Goal: Information Seeking & Learning: Learn about a topic

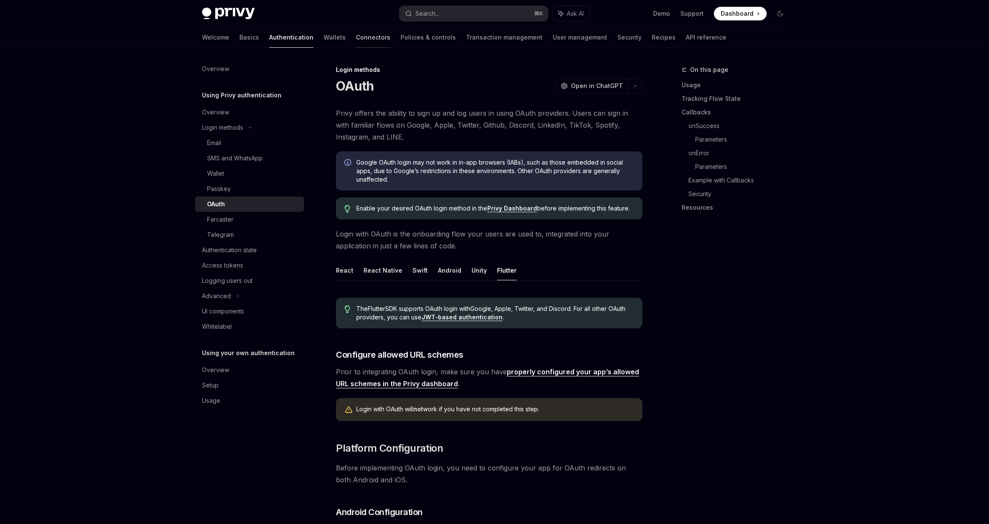
click at [356, 39] on link "Connectors" at bounding box center [373, 37] width 34 height 20
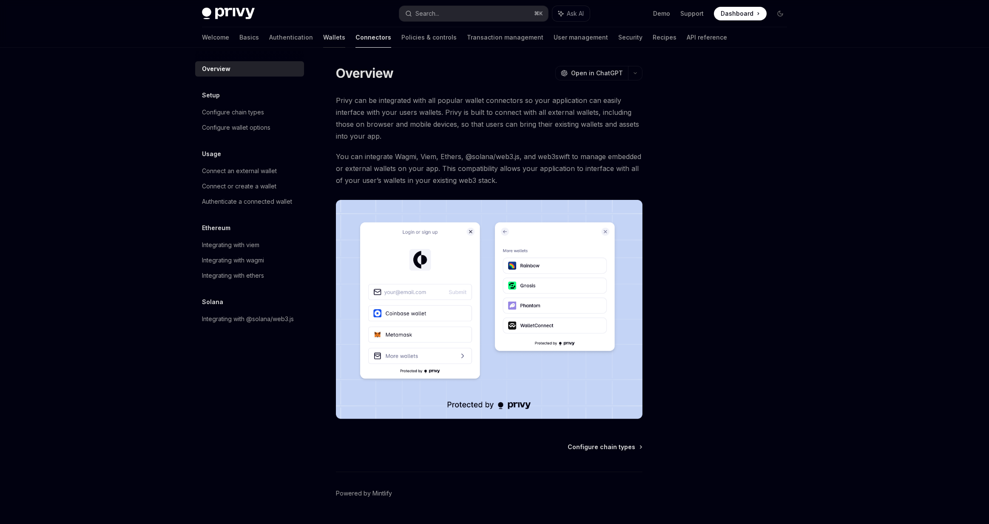
click at [323, 38] on link "Wallets" at bounding box center [334, 37] width 22 height 20
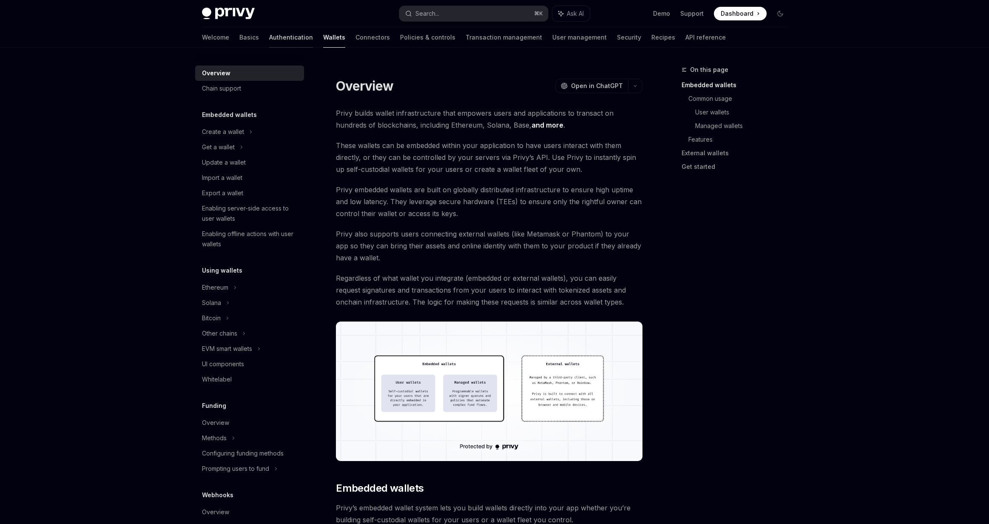
click at [269, 37] on link "Authentication" at bounding box center [291, 37] width 44 height 20
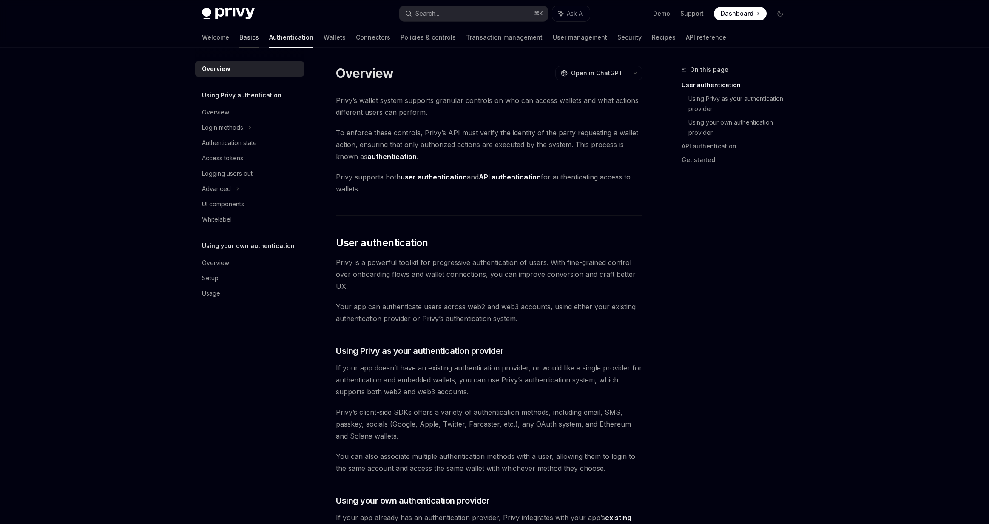
click at [239, 37] on link "Basics" at bounding box center [249, 37] width 20 height 20
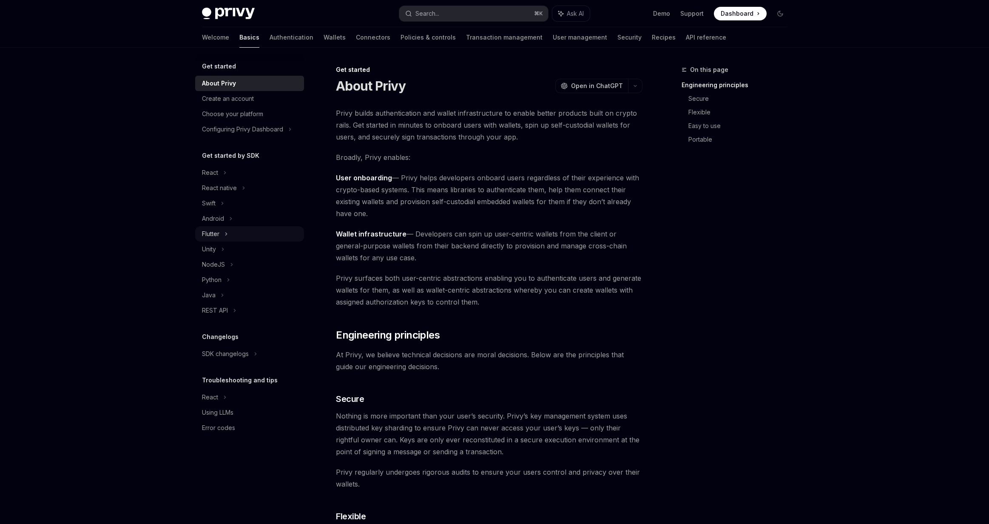
click at [213, 235] on div "Flutter" at bounding box center [210, 234] width 17 height 10
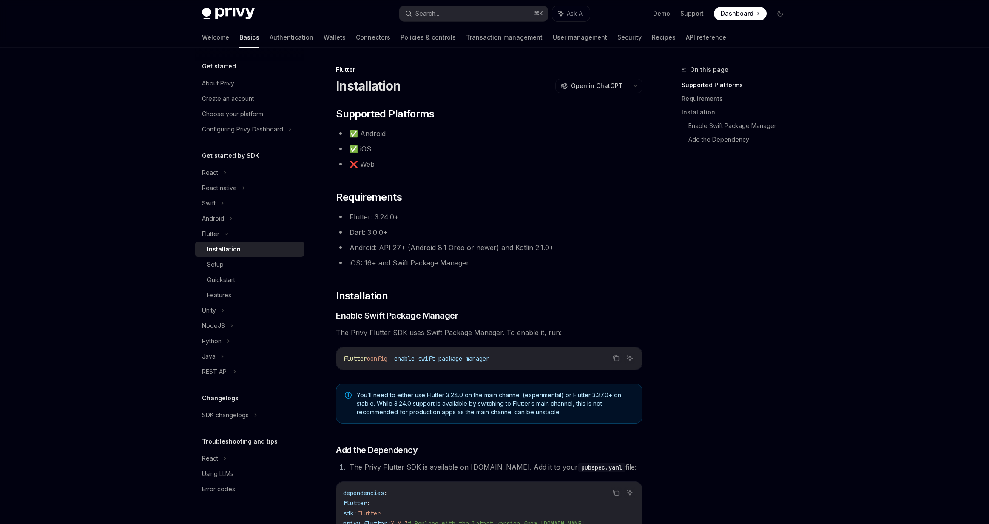
click at [230, 244] on div "Installation" at bounding box center [224, 249] width 34 height 10
type textarea "*"
click at [439, 15] on div "Search..." at bounding box center [427, 14] width 24 height 10
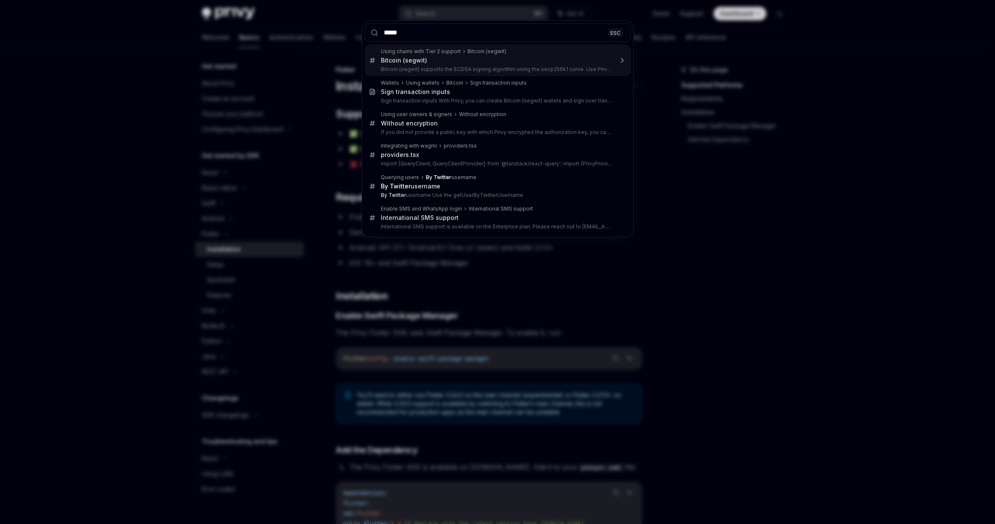
type input "******"
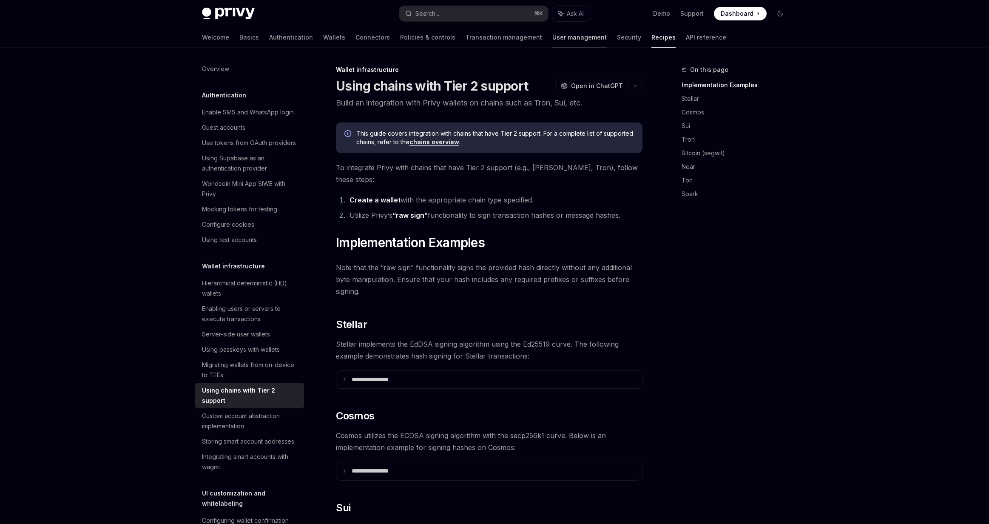
click at [552, 40] on link "User management" at bounding box center [579, 37] width 54 height 20
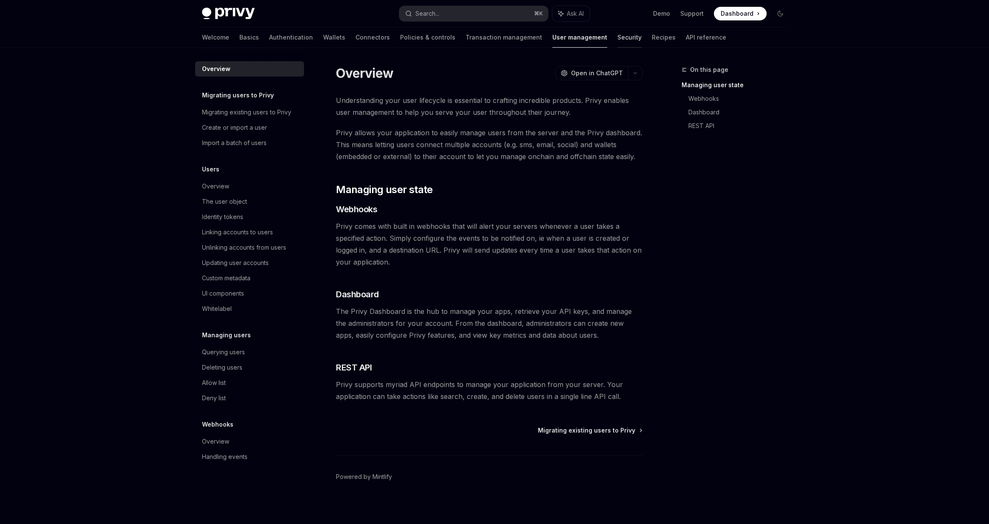
click at [617, 42] on link "Security" at bounding box center [629, 37] width 24 height 20
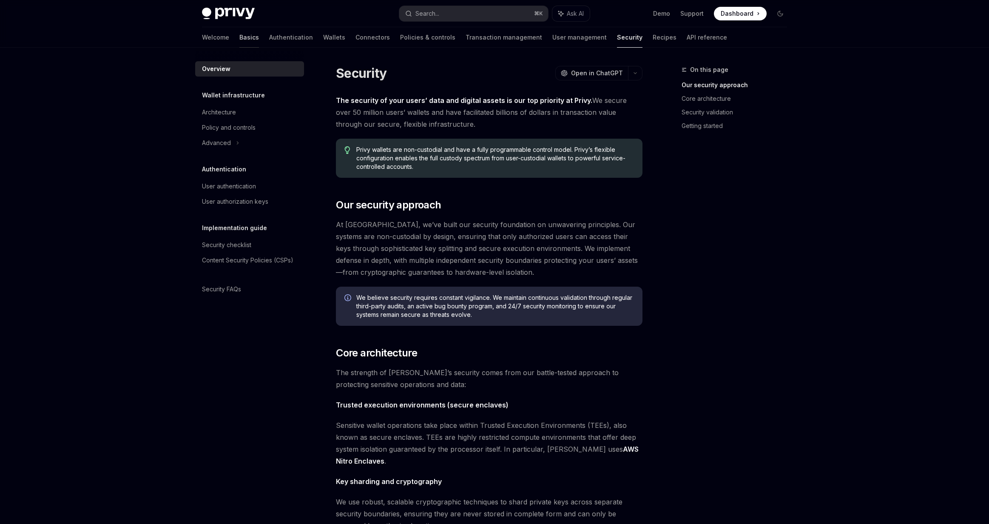
click at [239, 37] on link "Basics" at bounding box center [249, 37] width 20 height 20
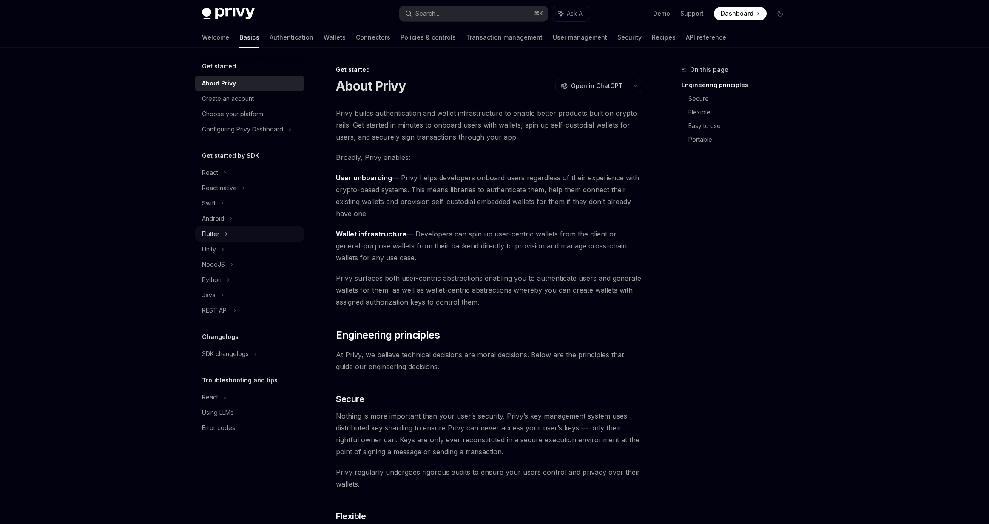
click at [220, 235] on div "Flutter" at bounding box center [249, 233] width 109 height 15
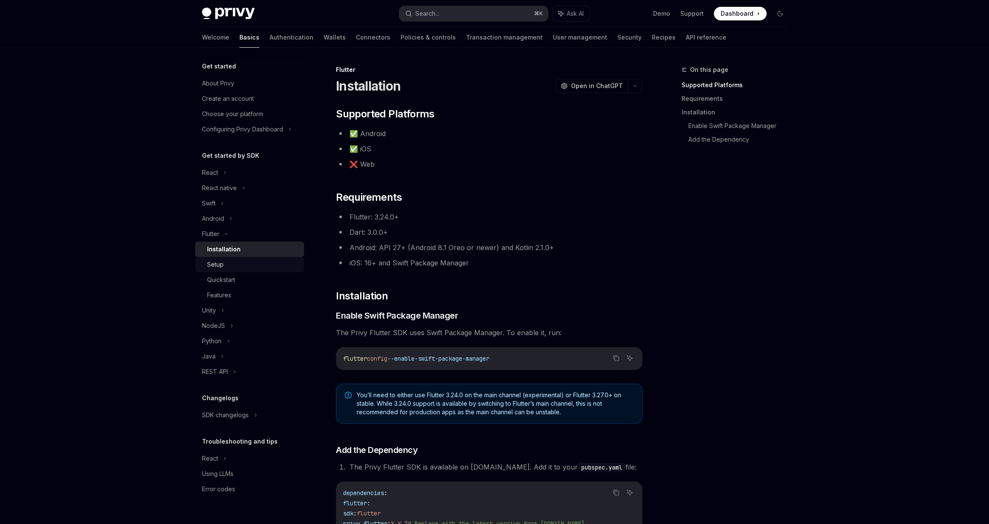
click at [222, 267] on div "Setup" at bounding box center [215, 264] width 17 height 10
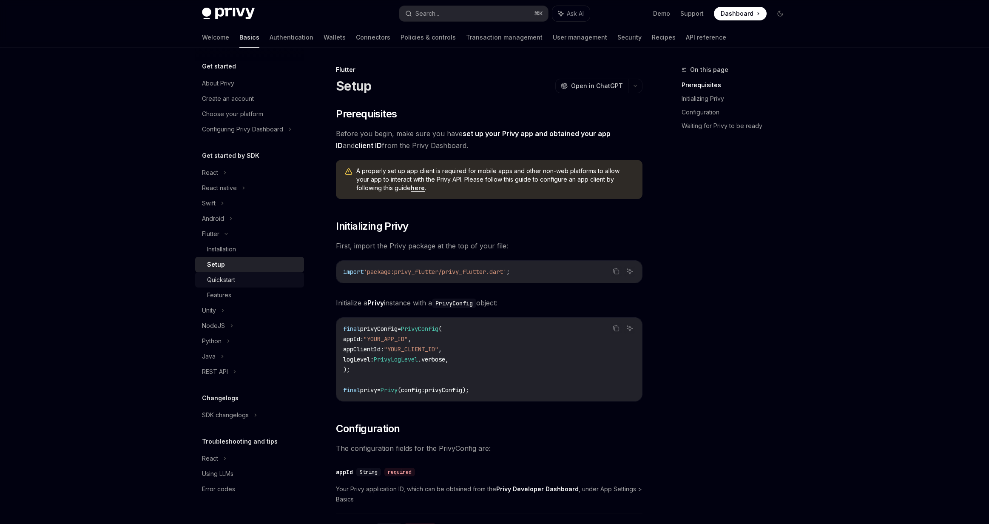
click at [224, 278] on div "Quickstart" at bounding box center [221, 280] width 28 height 10
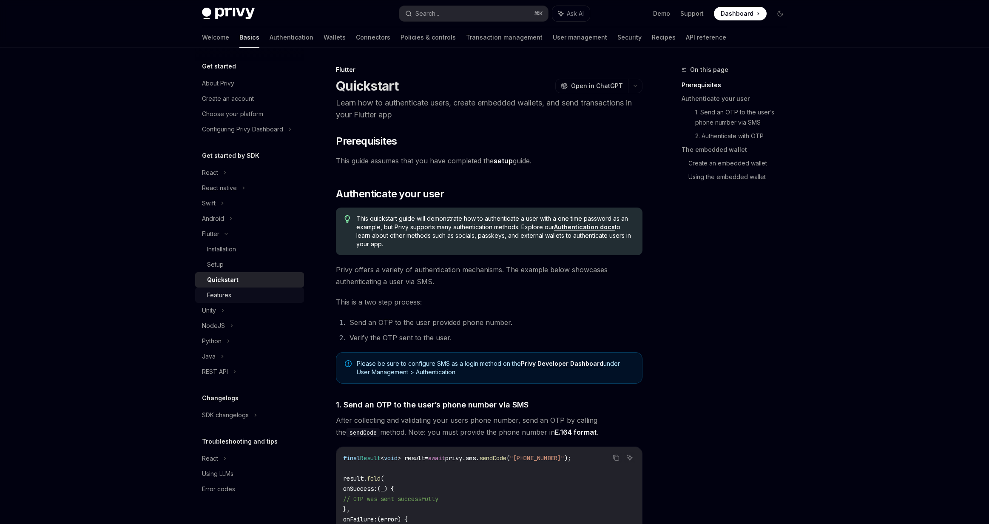
click at [225, 294] on div "Features" at bounding box center [219, 295] width 24 height 10
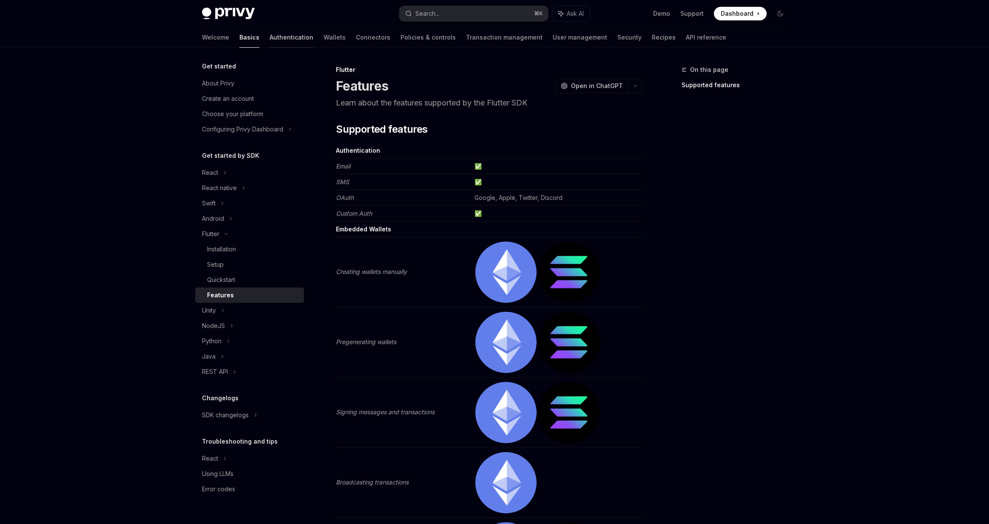
click at [269, 38] on link "Authentication" at bounding box center [291, 37] width 44 height 20
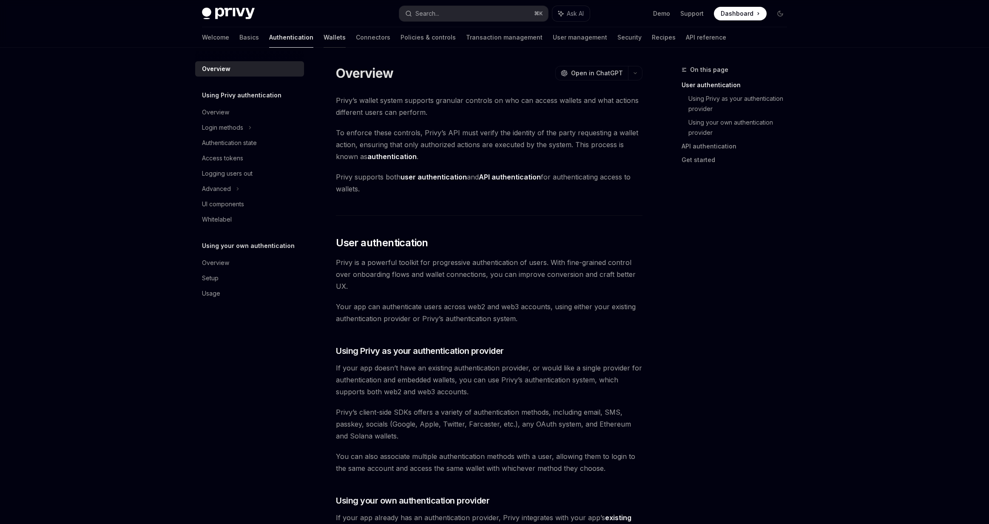
click at [323, 36] on link "Wallets" at bounding box center [334, 37] width 22 height 20
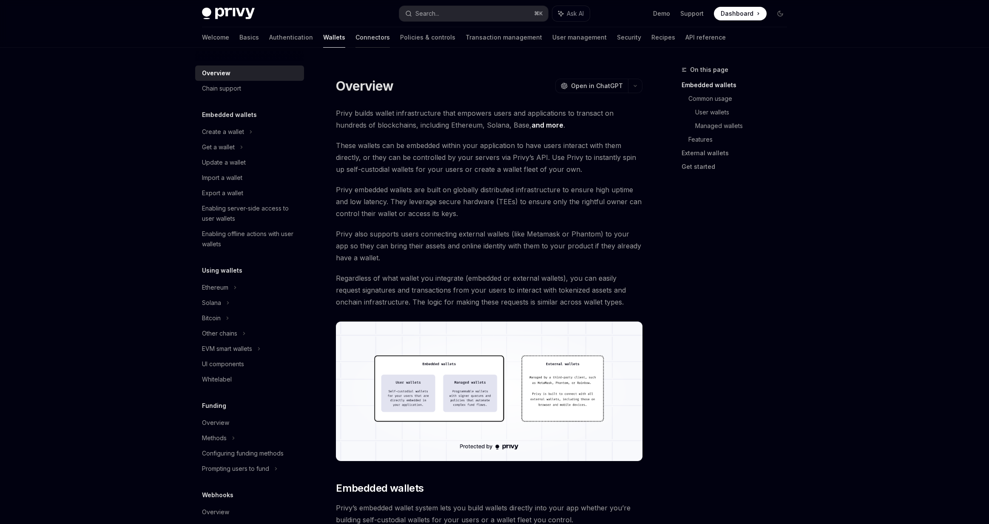
click at [355, 37] on link "Connectors" at bounding box center [372, 37] width 34 height 20
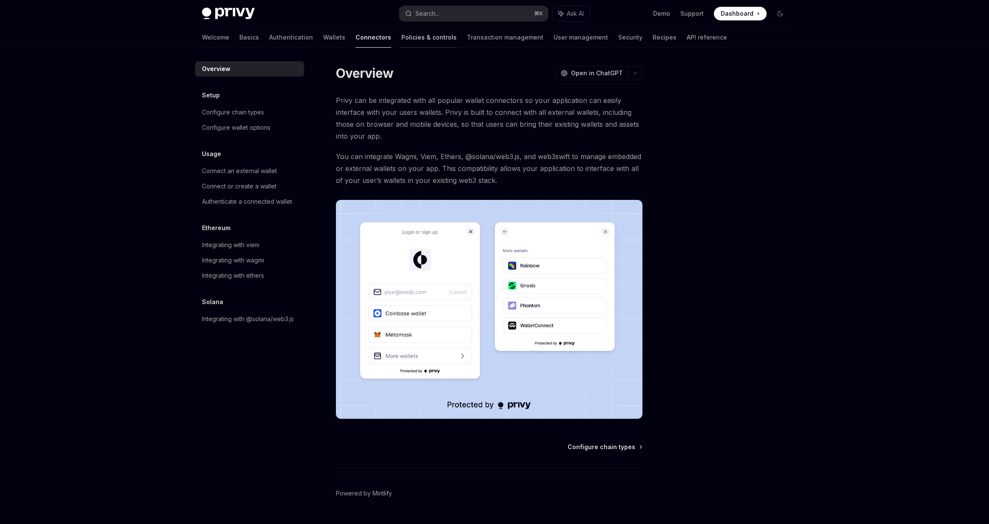
click at [401, 38] on link "Policies & controls" at bounding box center [428, 37] width 55 height 20
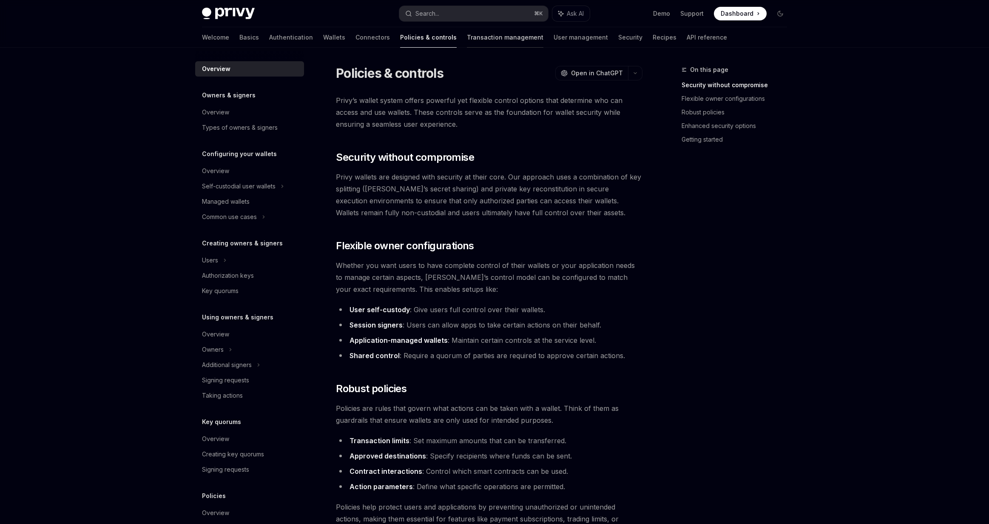
click at [484, 40] on link "Transaction management" at bounding box center [505, 37] width 77 height 20
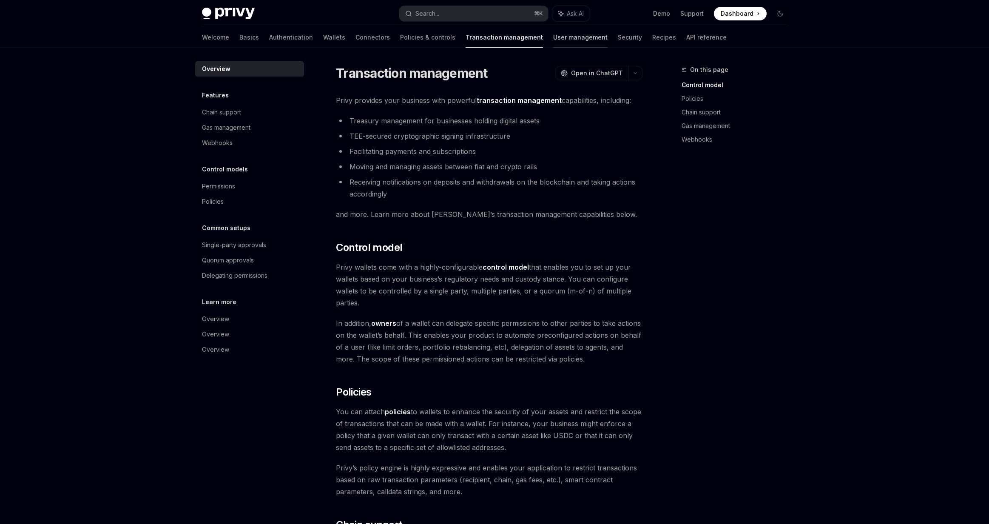
click at [554, 39] on link "User management" at bounding box center [580, 37] width 54 height 20
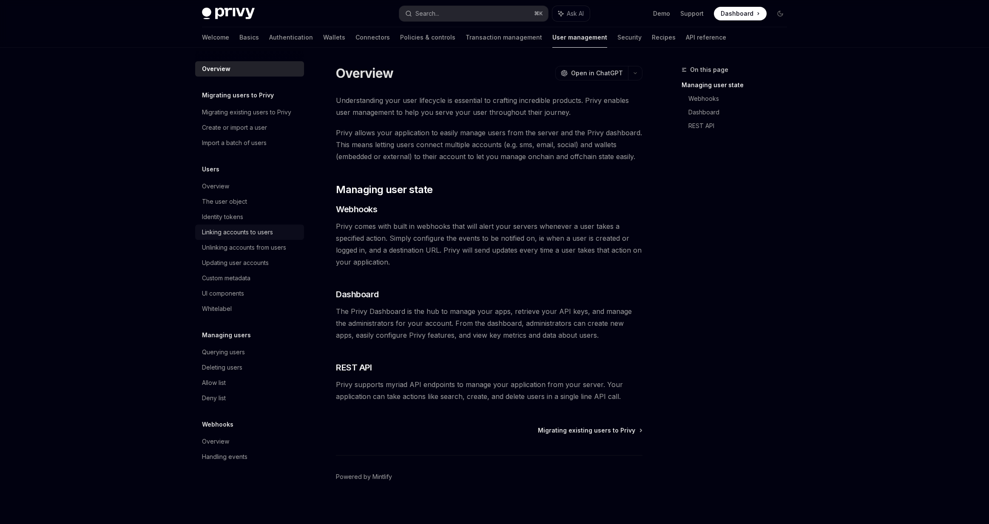
click at [244, 234] on div "Linking accounts to users" at bounding box center [237, 232] width 71 height 10
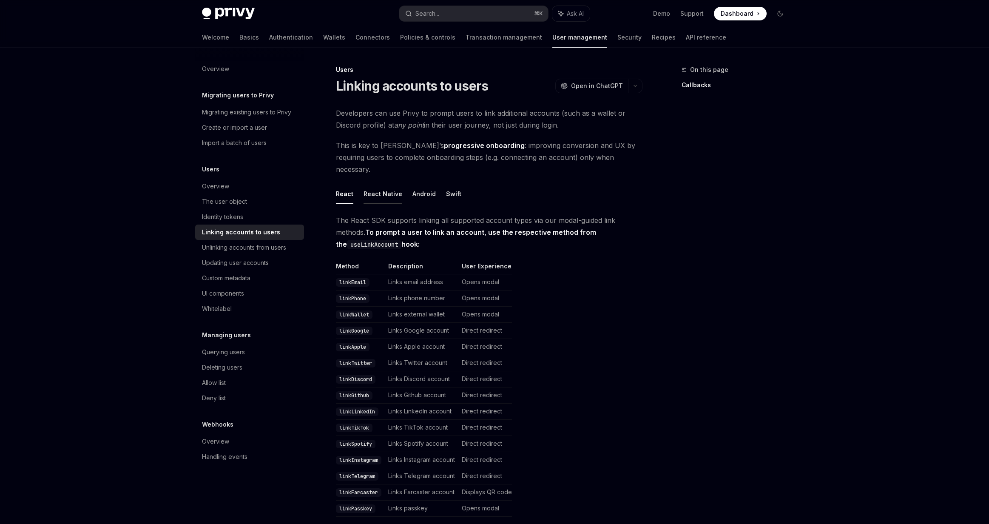
click at [380, 184] on button "React Native" at bounding box center [382, 194] width 39 height 20
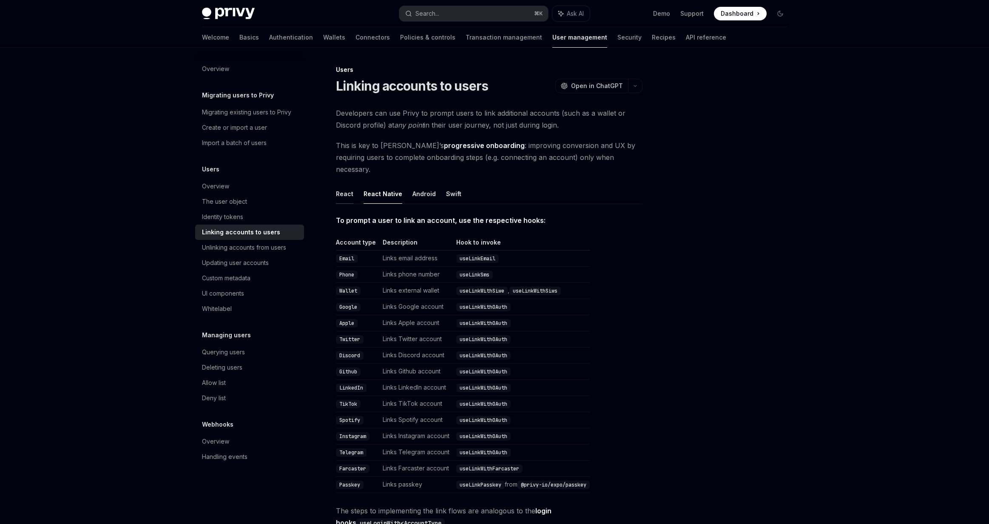
click at [347, 186] on button "React" at bounding box center [344, 194] width 17 height 20
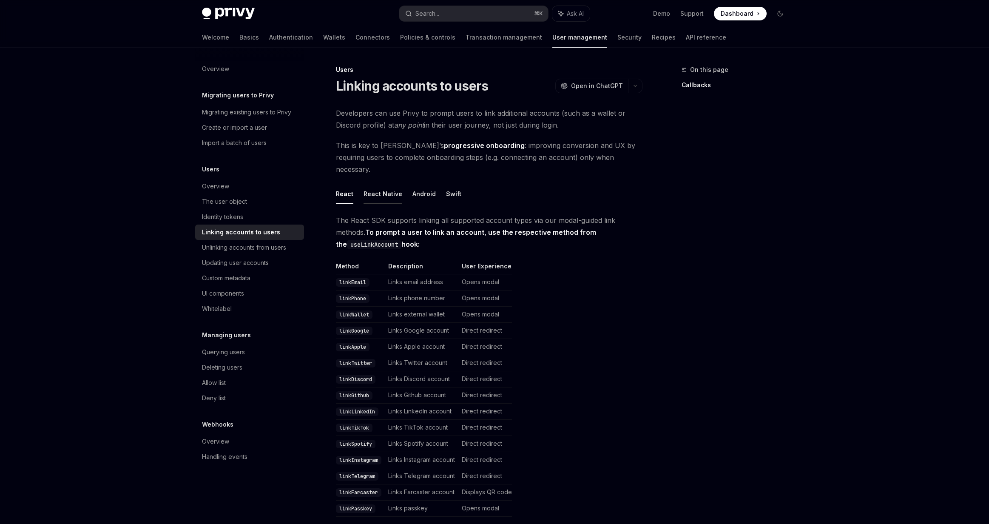
click at [380, 184] on button "React Native" at bounding box center [382, 194] width 39 height 20
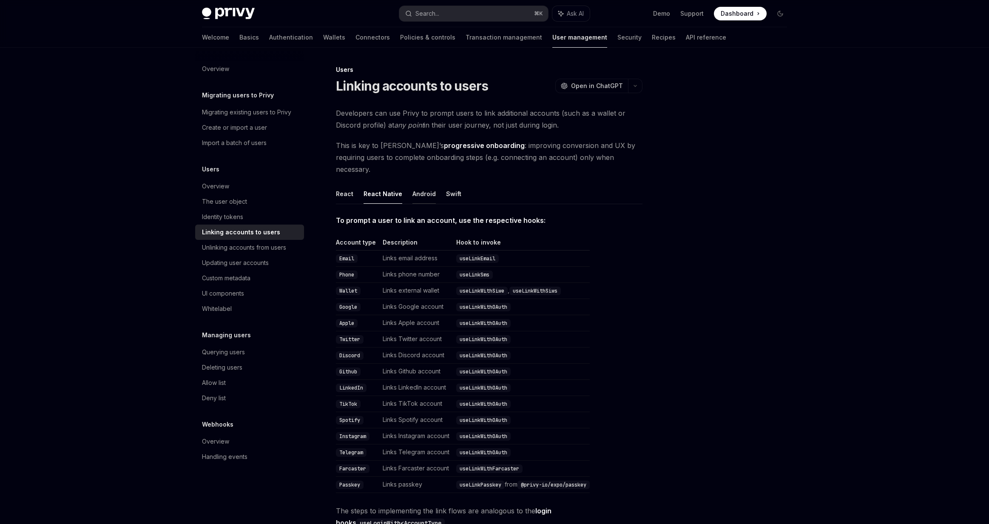
click at [414, 184] on button "Android" at bounding box center [423, 194] width 23 height 20
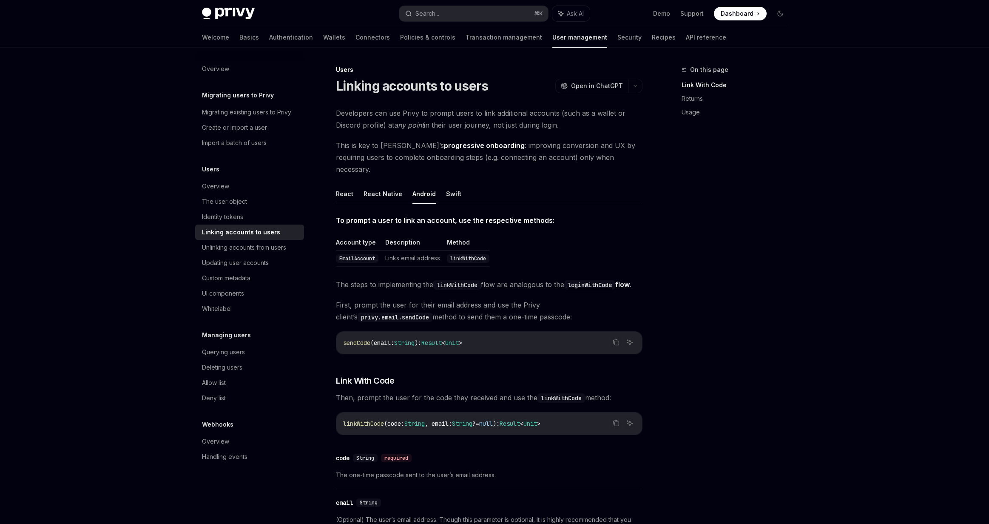
click at [459, 186] on ul "React React Native Android Swift" at bounding box center [489, 194] width 306 height 20
click at [456, 186] on button "Swift" at bounding box center [453, 194] width 15 height 20
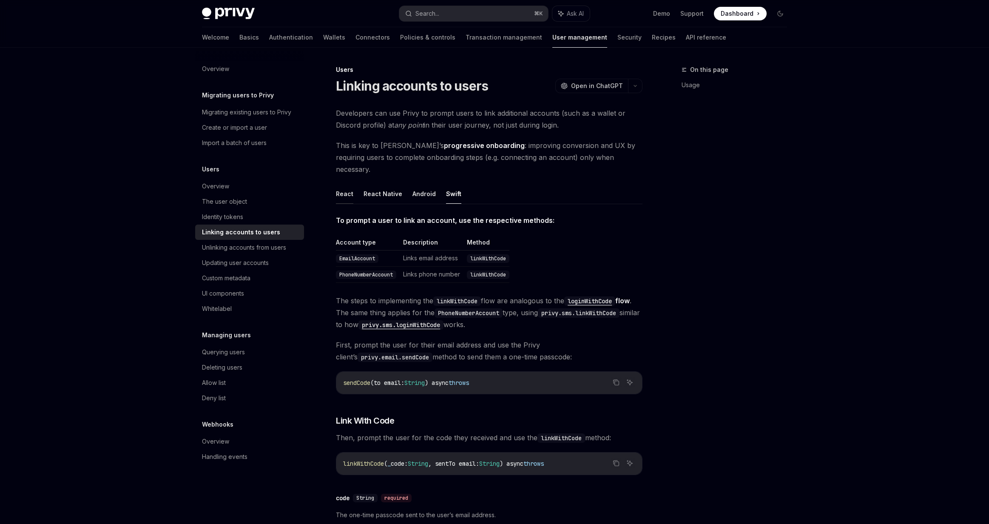
click at [343, 184] on button "React" at bounding box center [344, 194] width 17 height 20
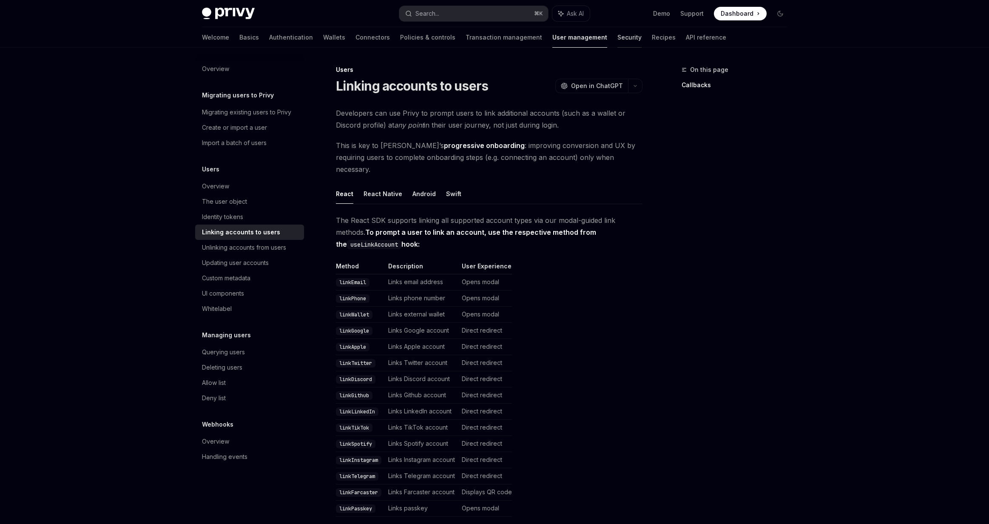
click at [617, 40] on link "Security" at bounding box center [629, 37] width 24 height 20
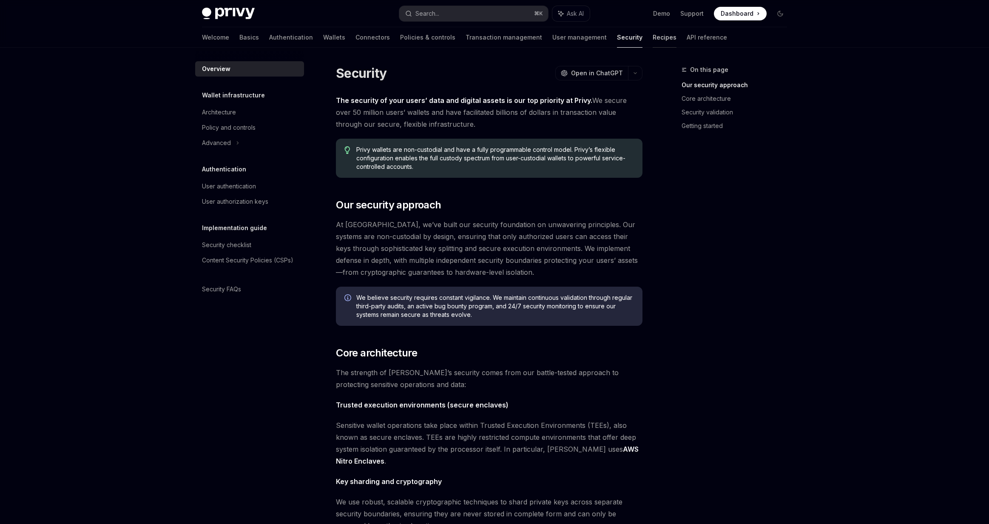
click at [652, 39] on link "Recipes" at bounding box center [664, 37] width 24 height 20
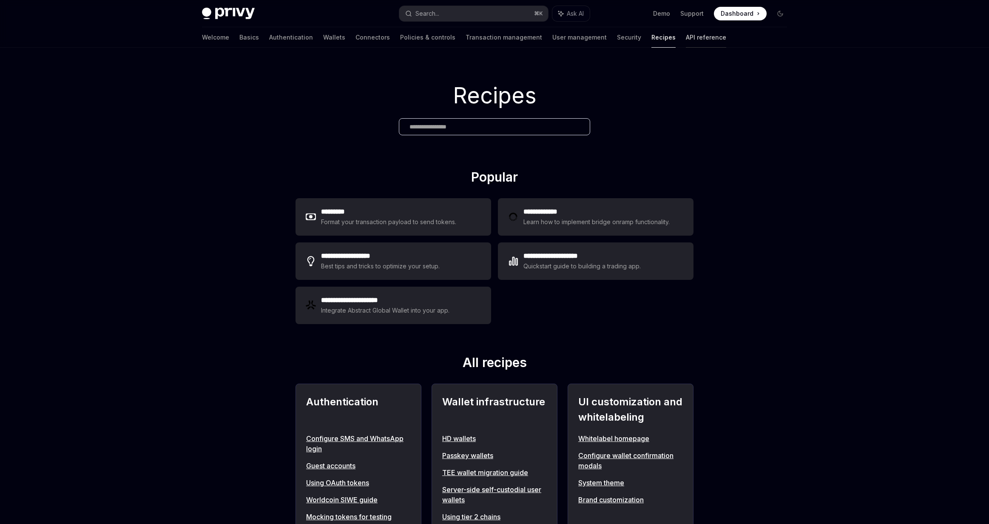
click at [686, 39] on link "API reference" at bounding box center [706, 37] width 40 height 20
type textarea "*"
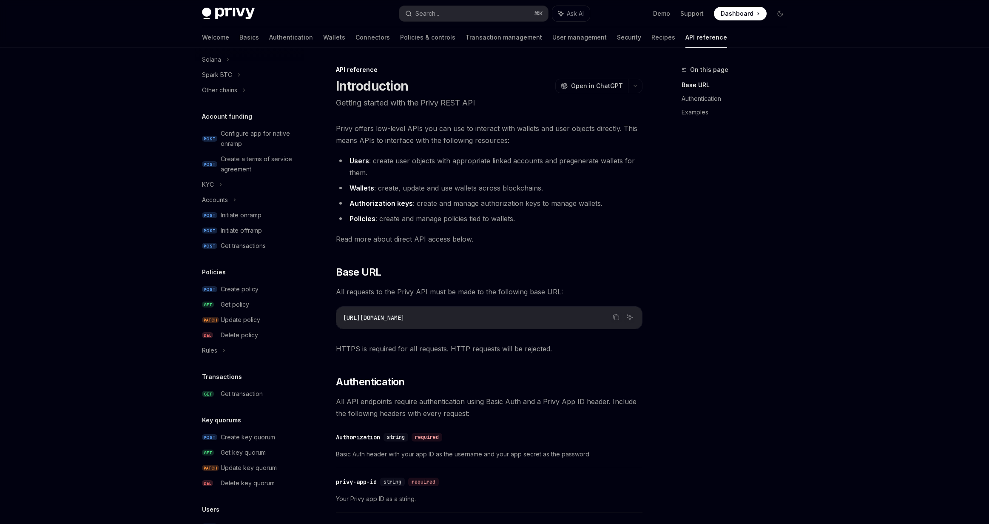
scroll to position [349, 0]
